Goal: Transaction & Acquisition: Subscribe to service/newsletter

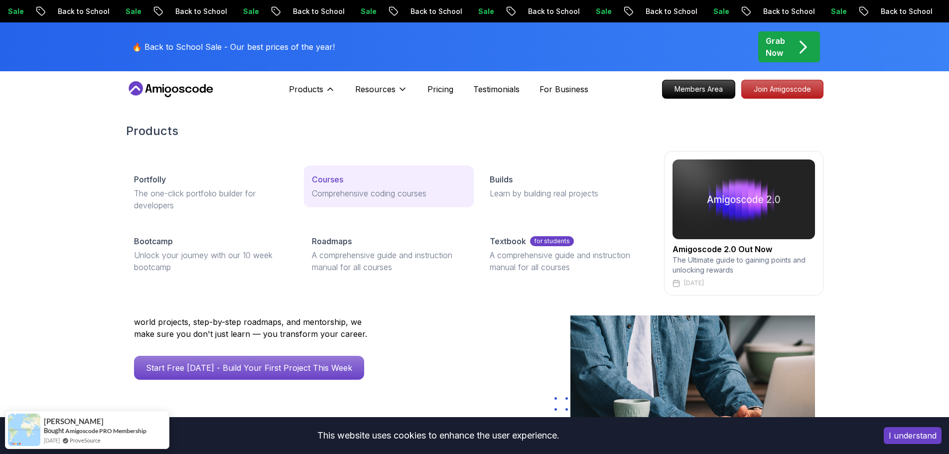
click at [336, 193] on p "Comprehensive coding courses" at bounding box center [389, 193] width 154 height 12
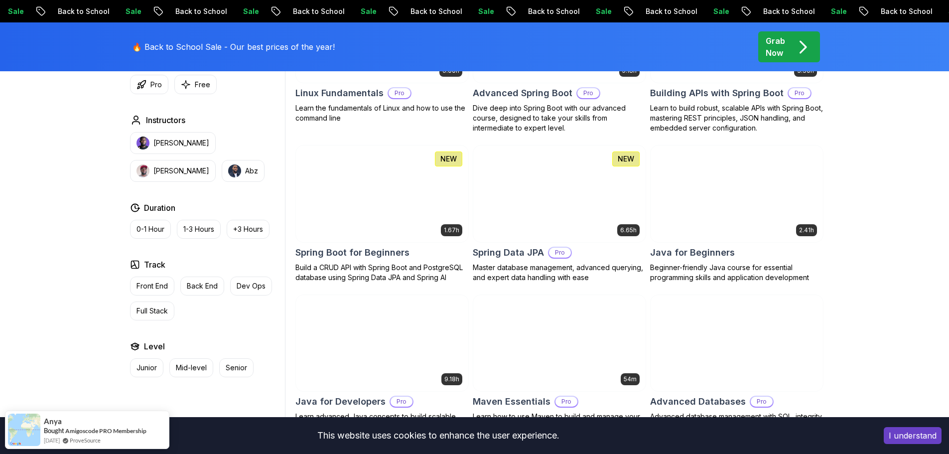
scroll to position [548, 0]
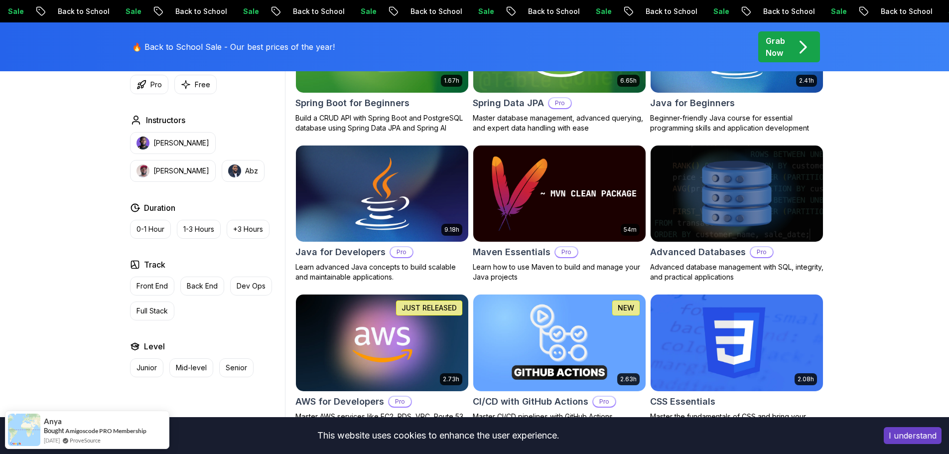
click at [357, 237] on img at bounding box center [382, 193] width 181 height 101
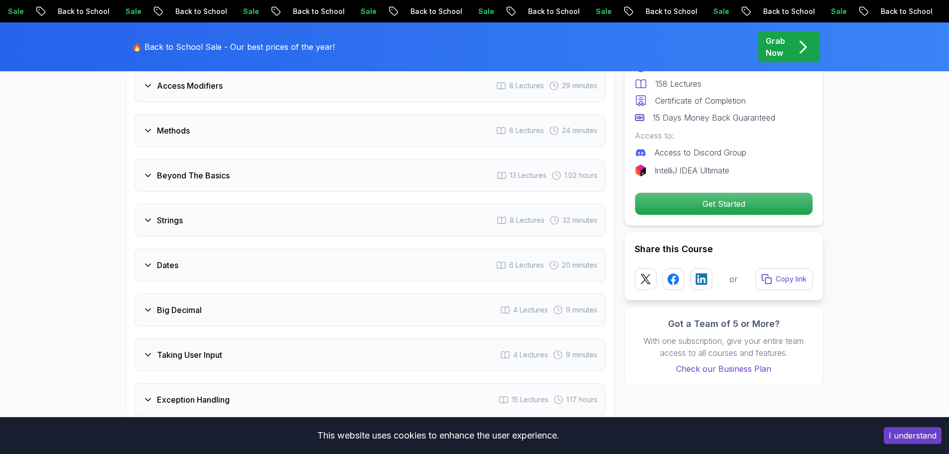
scroll to position [1595, 0]
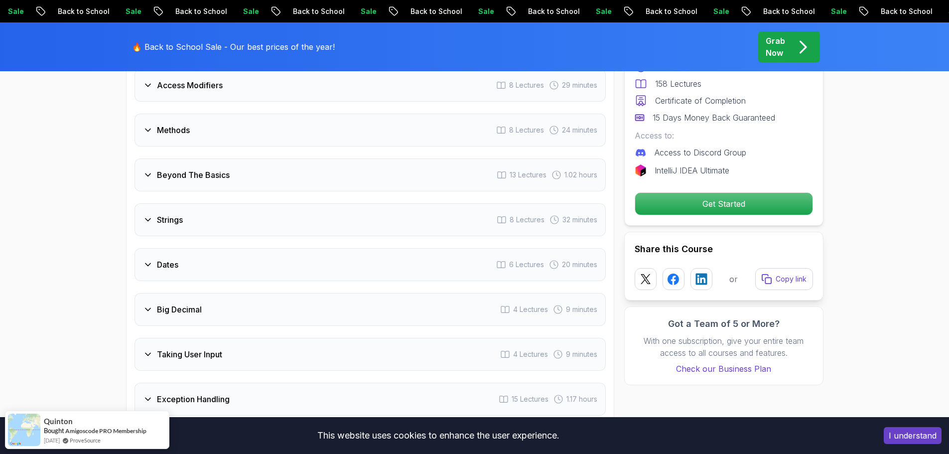
click at [141, 203] on div "Strings 8 Lectures 32 minutes" at bounding box center [370, 219] width 471 height 33
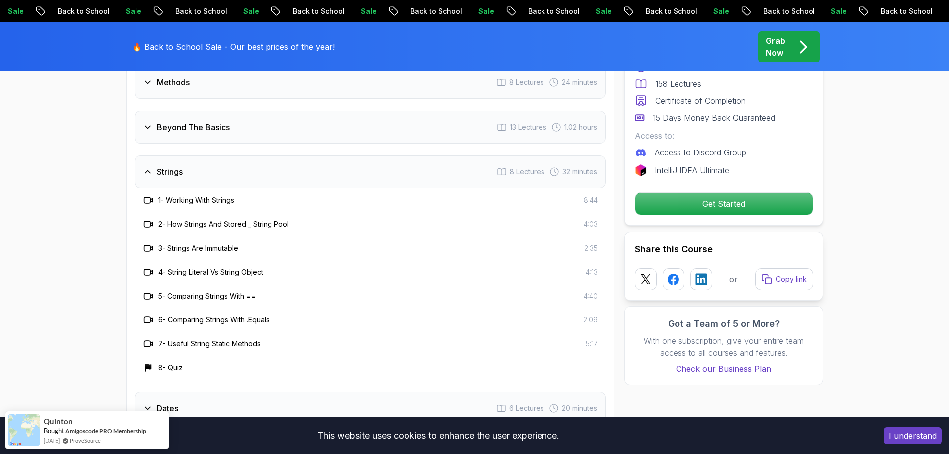
scroll to position [1547, 0]
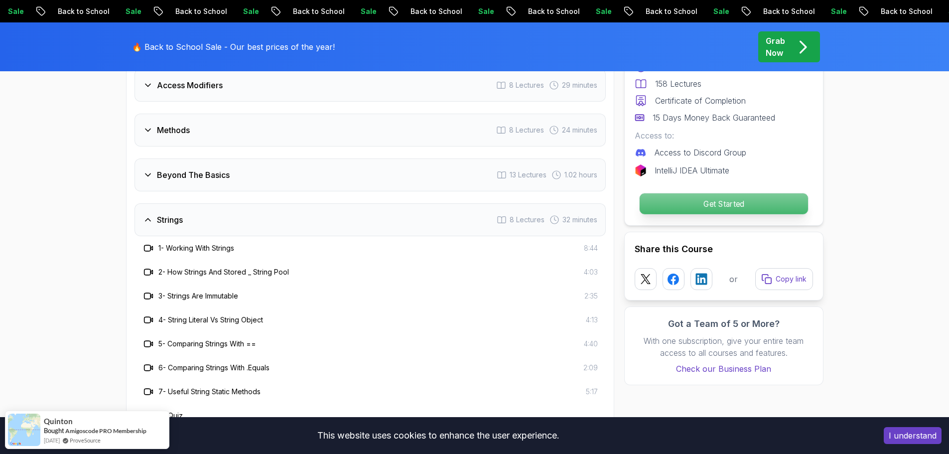
click at [740, 203] on p "Get Started" at bounding box center [723, 203] width 168 height 21
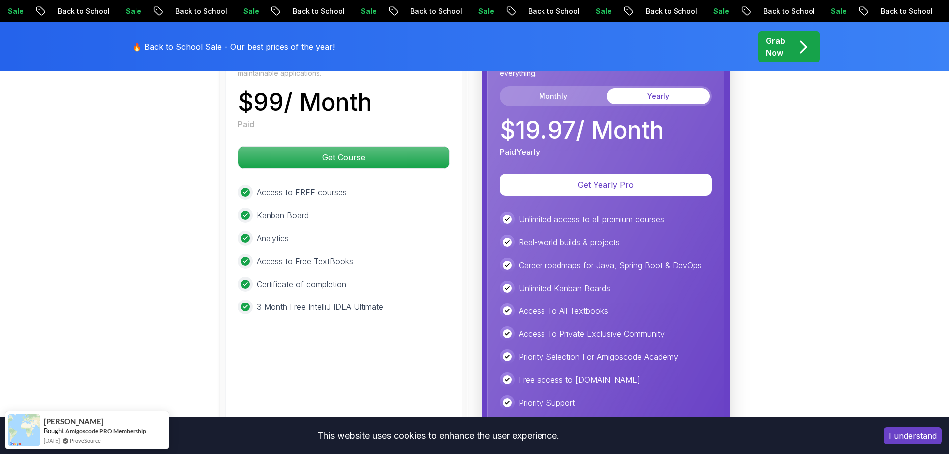
scroll to position [2634, 0]
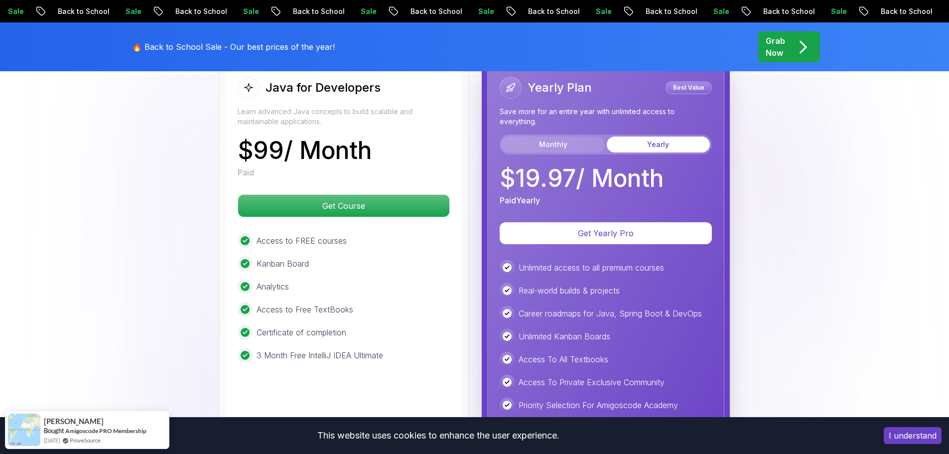
click at [568, 137] on button "Monthly" at bounding box center [553, 145] width 103 height 16
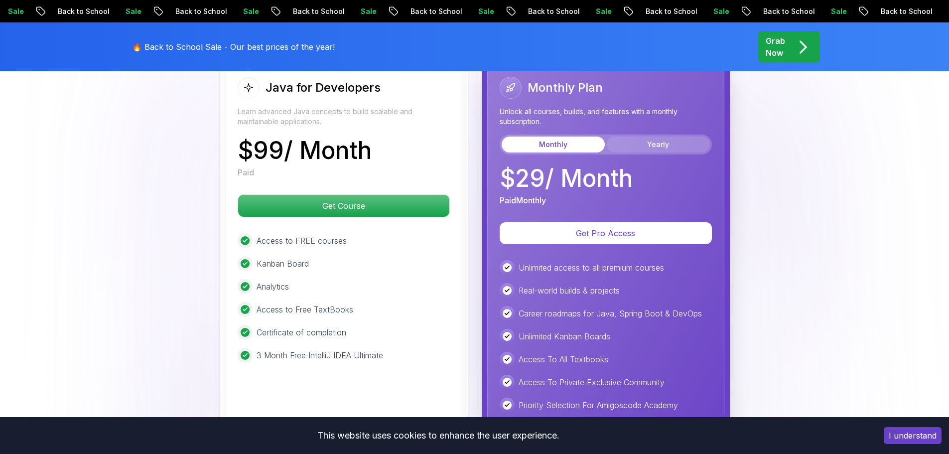
click at [663, 137] on button "Yearly" at bounding box center [658, 145] width 103 height 16
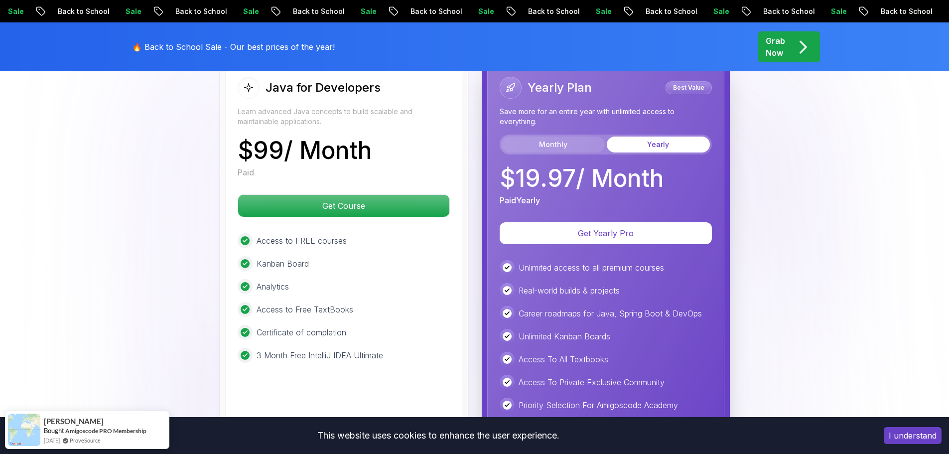
click at [577, 137] on button "Monthly" at bounding box center [553, 145] width 103 height 16
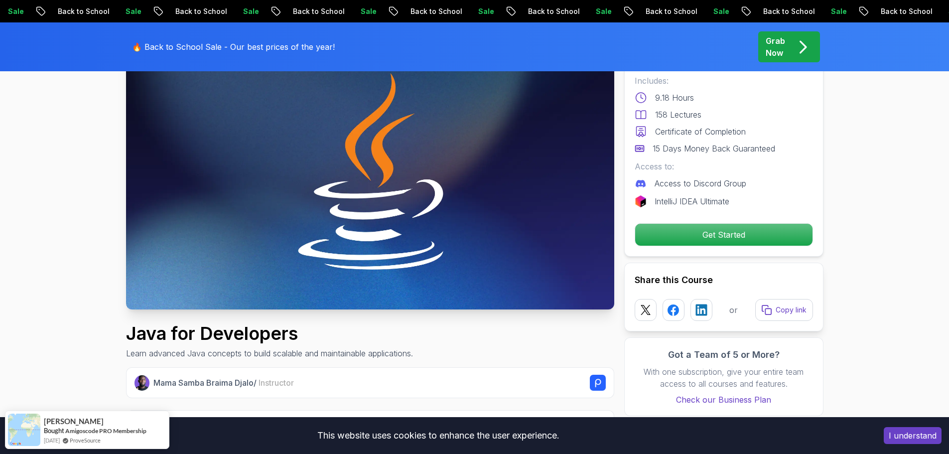
scroll to position [0, 0]
